Goal: Transaction & Acquisition: Obtain resource

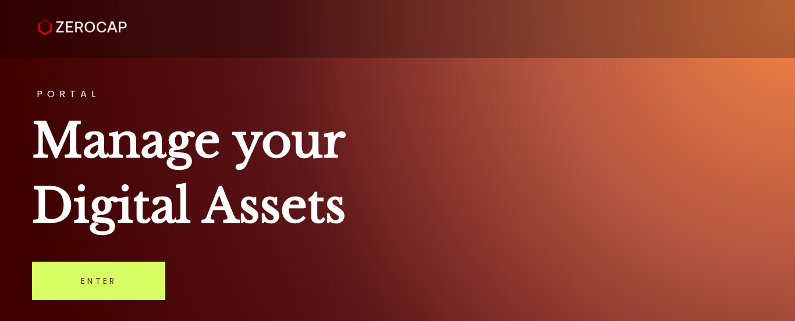
click at [107, 282] on link "Enter" at bounding box center [98, 281] width 133 height 38
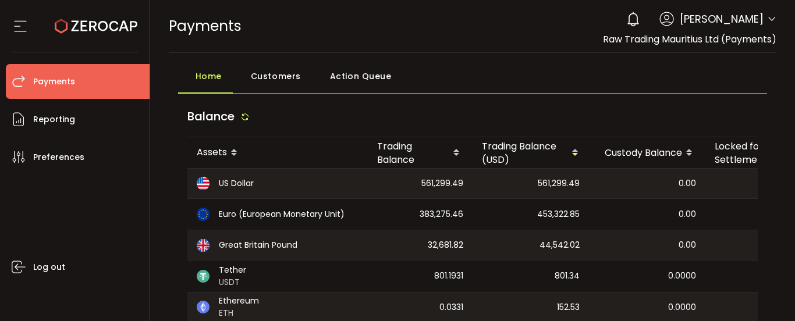
click at [767, 15] on icon at bounding box center [771, 19] width 9 height 9
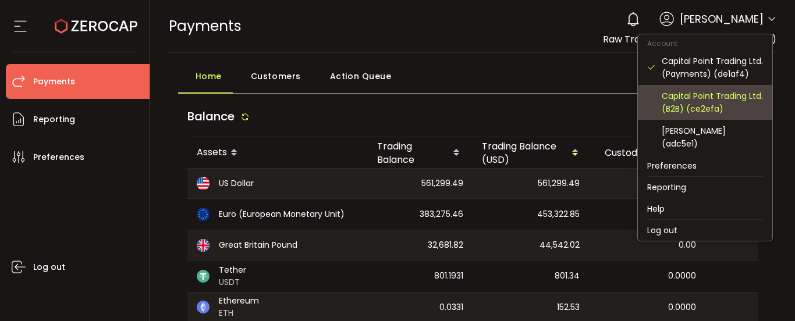
click at [694, 111] on div "Capital Point Trading Ltd. (B2B) (ce2efa)" at bounding box center [712, 103] width 101 height 26
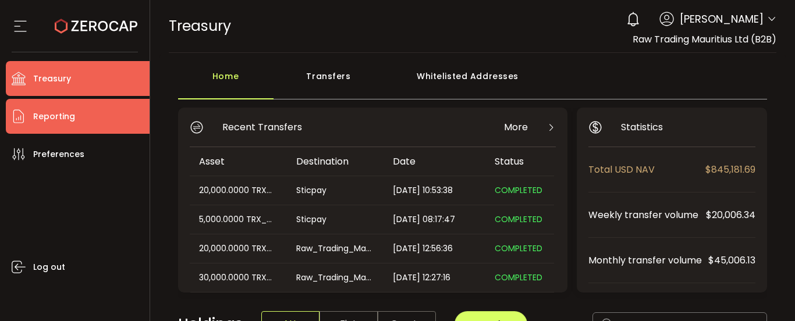
click at [68, 119] on span "Reporting" at bounding box center [54, 116] width 42 height 17
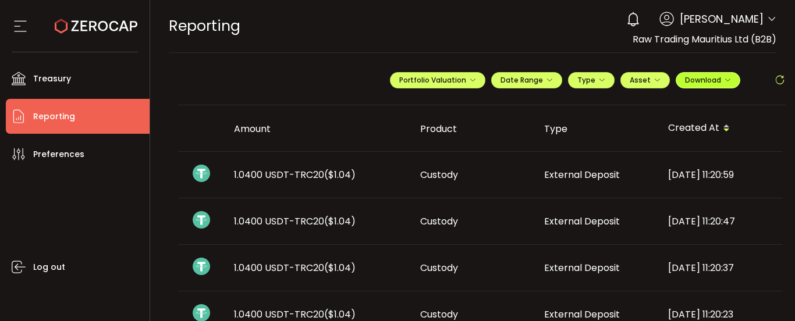
click at [693, 82] on span "Download" at bounding box center [708, 80] width 46 height 10
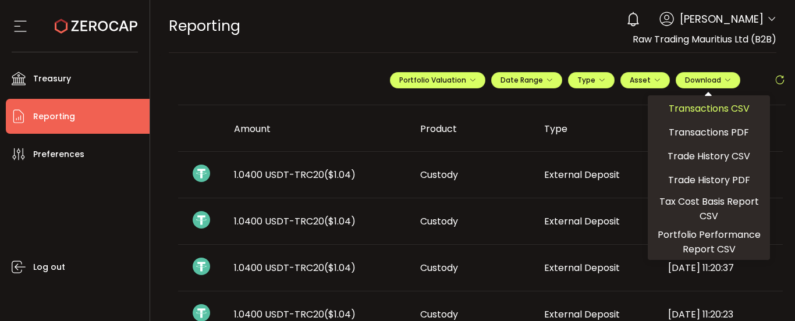
click at [684, 108] on span "Transactions CSV" at bounding box center [709, 108] width 81 height 15
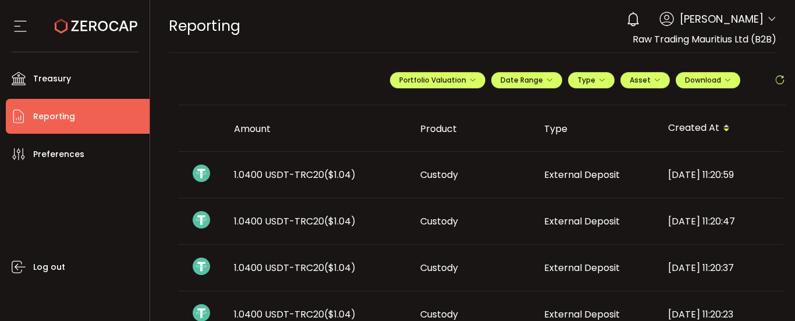
click at [762, 15] on div "0 [PERSON_NAME] Account Capital Point Trading Ltd. (Payments) (de1af4) Capital …" at bounding box center [698, 19] width 156 height 26
click at [767, 19] on icon at bounding box center [771, 19] width 9 height 9
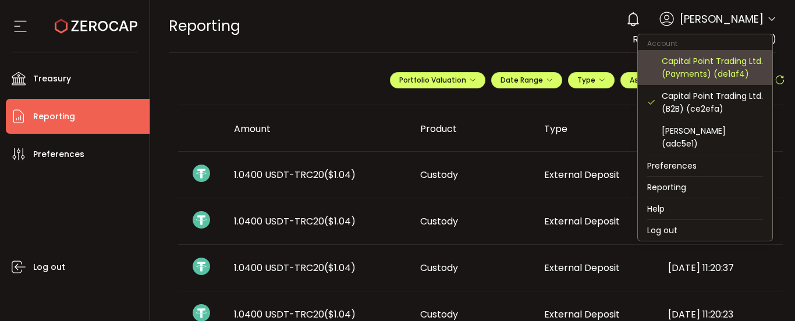
click at [736, 75] on div "Capital Point Trading Ltd. (Payments) (de1af4)" at bounding box center [712, 68] width 101 height 26
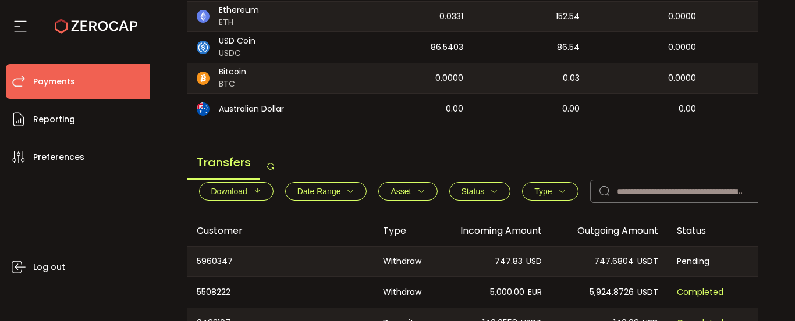
scroll to position [349, 0]
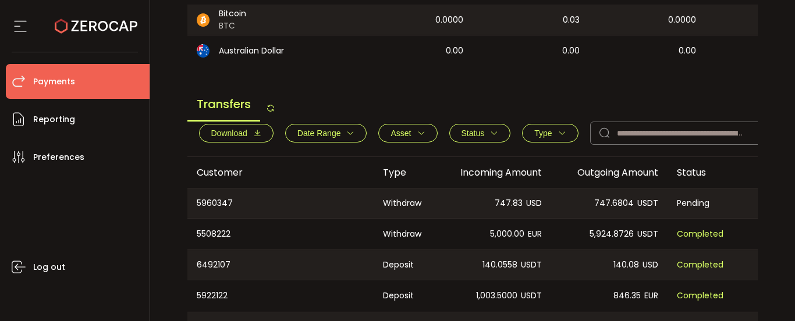
click at [263, 137] on button "Download" at bounding box center [236, 133] width 75 height 19
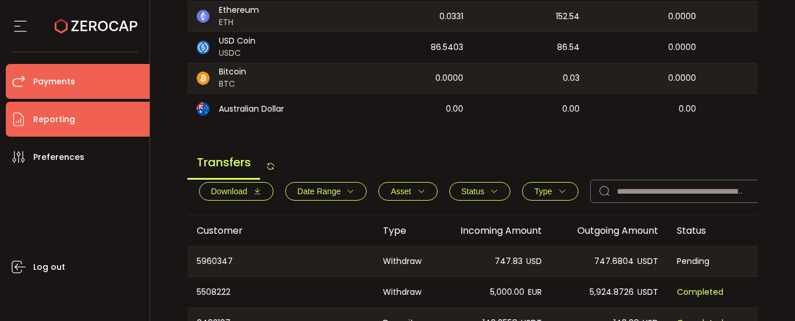
click at [84, 126] on li "Reporting" at bounding box center [78, 119] width 144 height 35
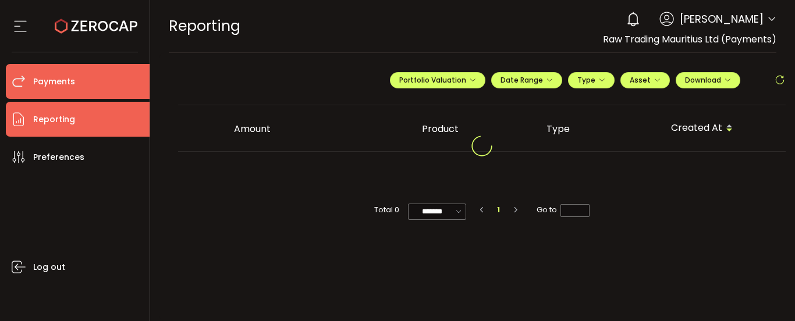
click at [90, 86] on li "Payments" at bounding box center [78, 81] width 144 height 35
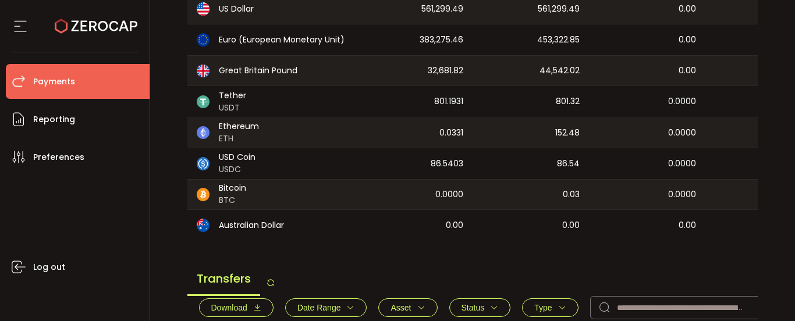
scroll to position [291, 0]
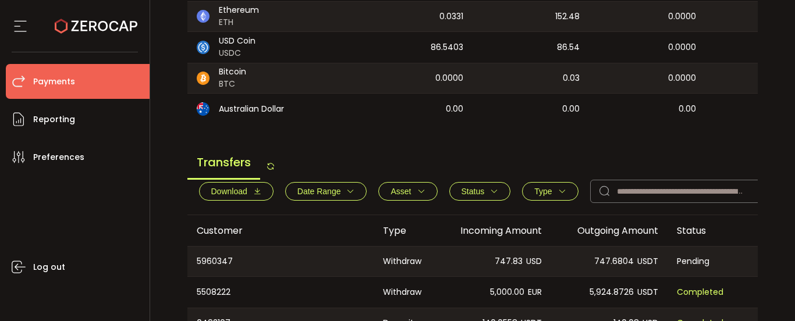
click at [253, 196] on icon "button" at bounding box center [257, 191] width 8 height 8
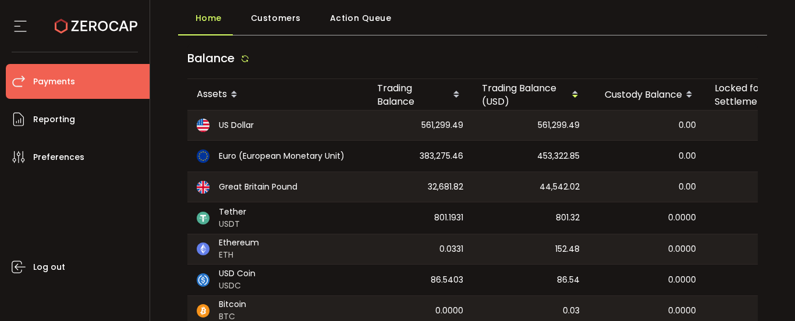
scroll to position [116, 0]
